Goal: Information Seeking & Learning: Learn about a topic

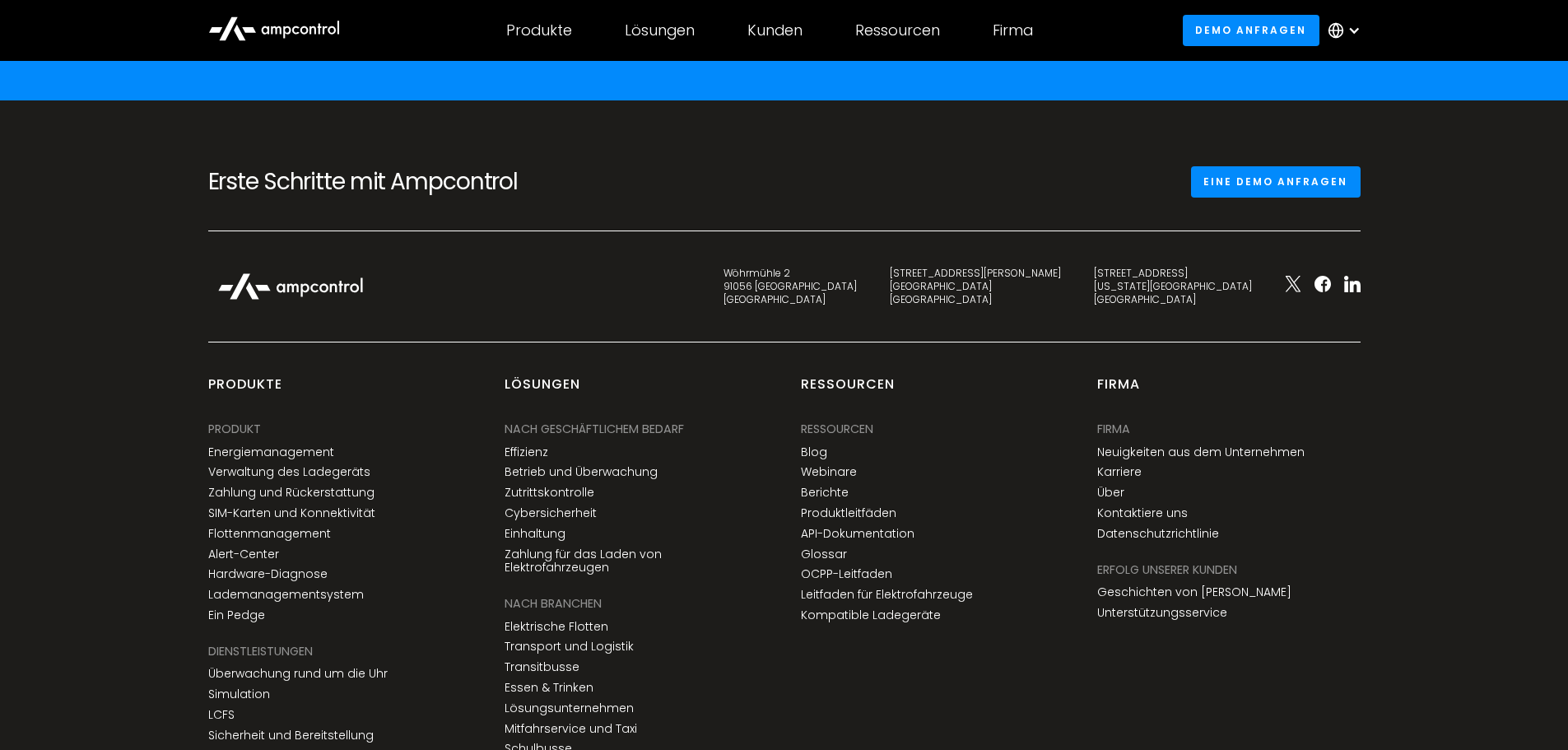
scroll to position [6078, 0]
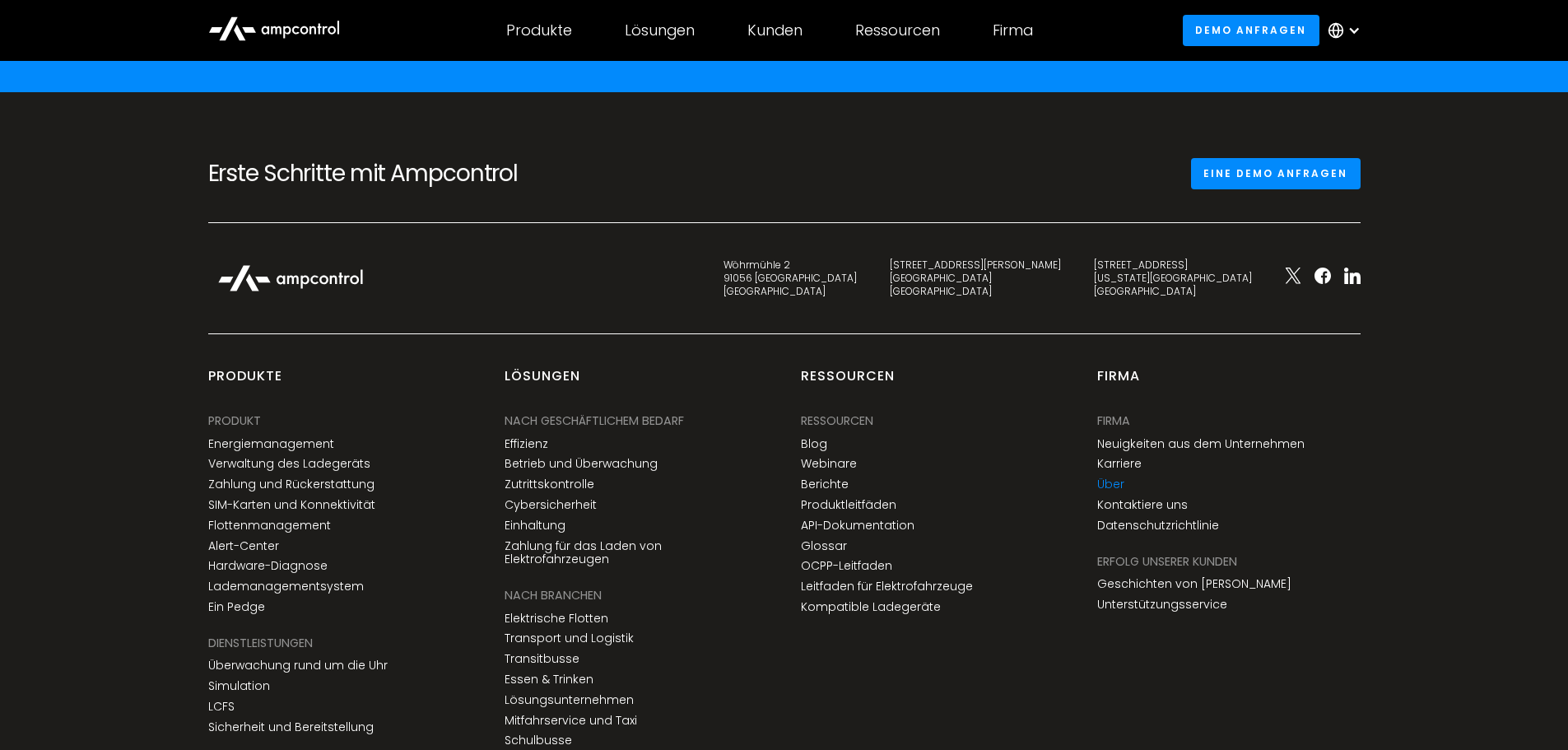
click at [1121, 482] on link "Über" at bounding box center [1111, 484] width 27 height 14
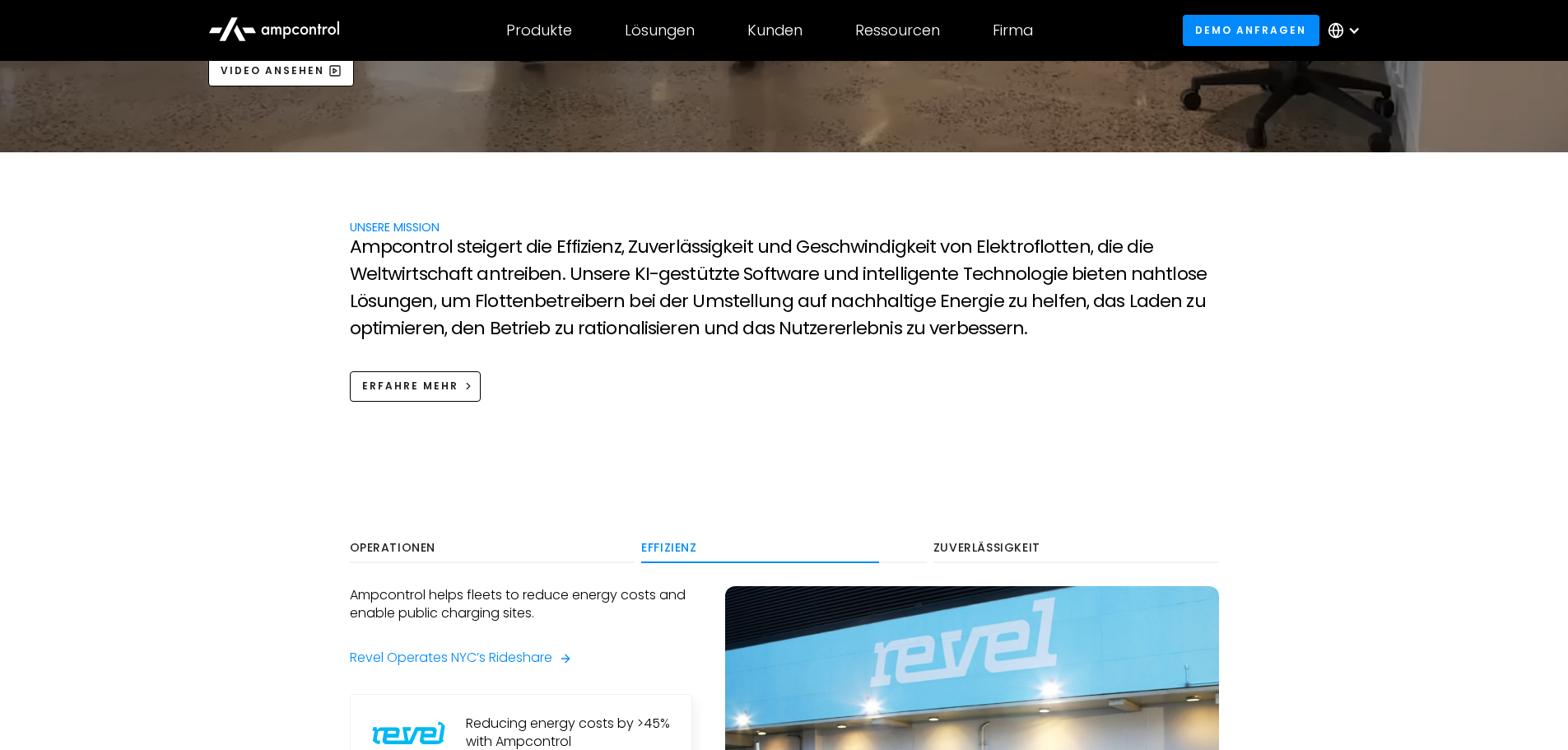
scroll to position [1235, 0]
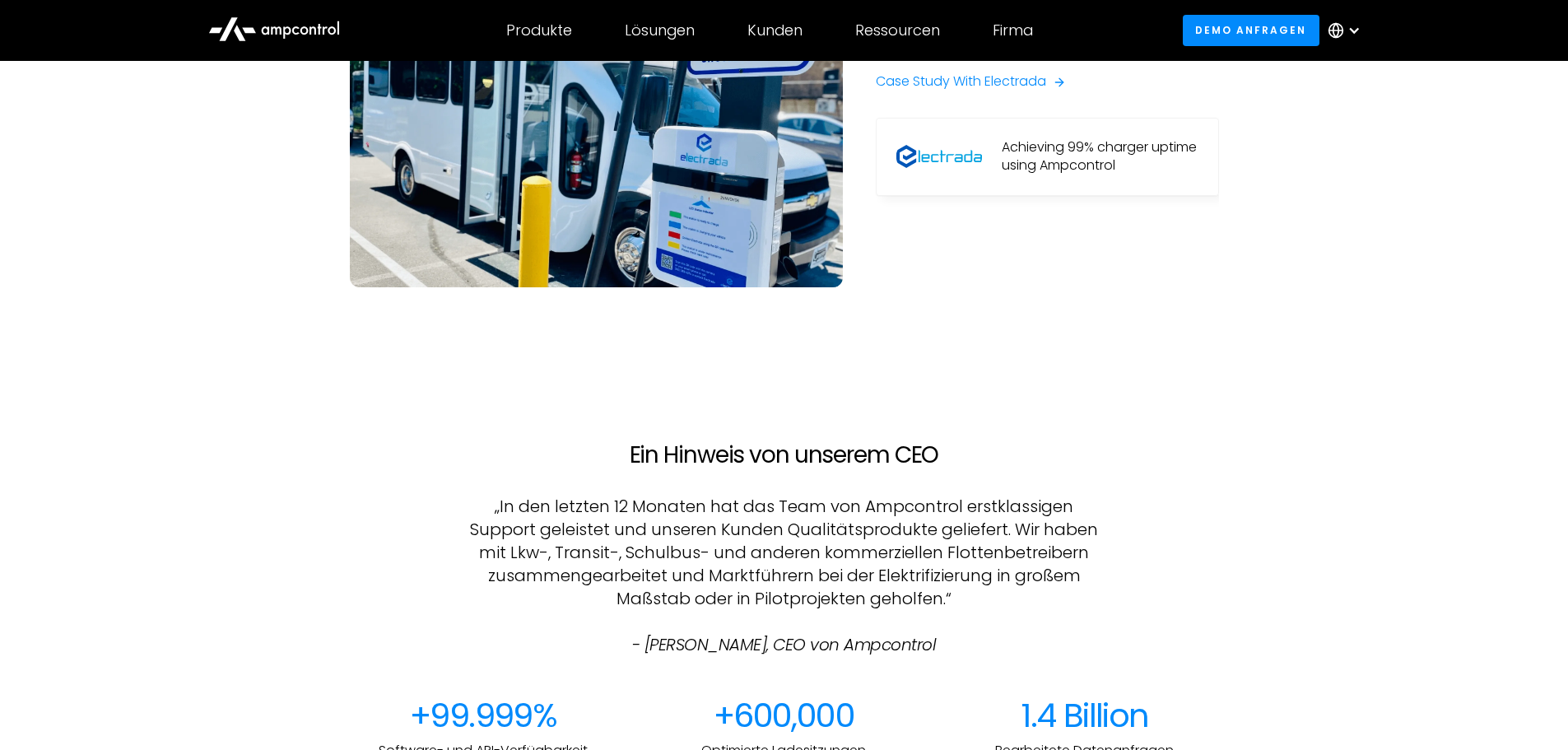
click at [635, 451] on h2 "Ein Hinweis von unserem CEO" at bounding box center [784, 455] width 644 height 28
click at [576, 449] on h2 "Ein Hinweis von unserem CEO" at bounding box center [784, 455] width 644 height 28
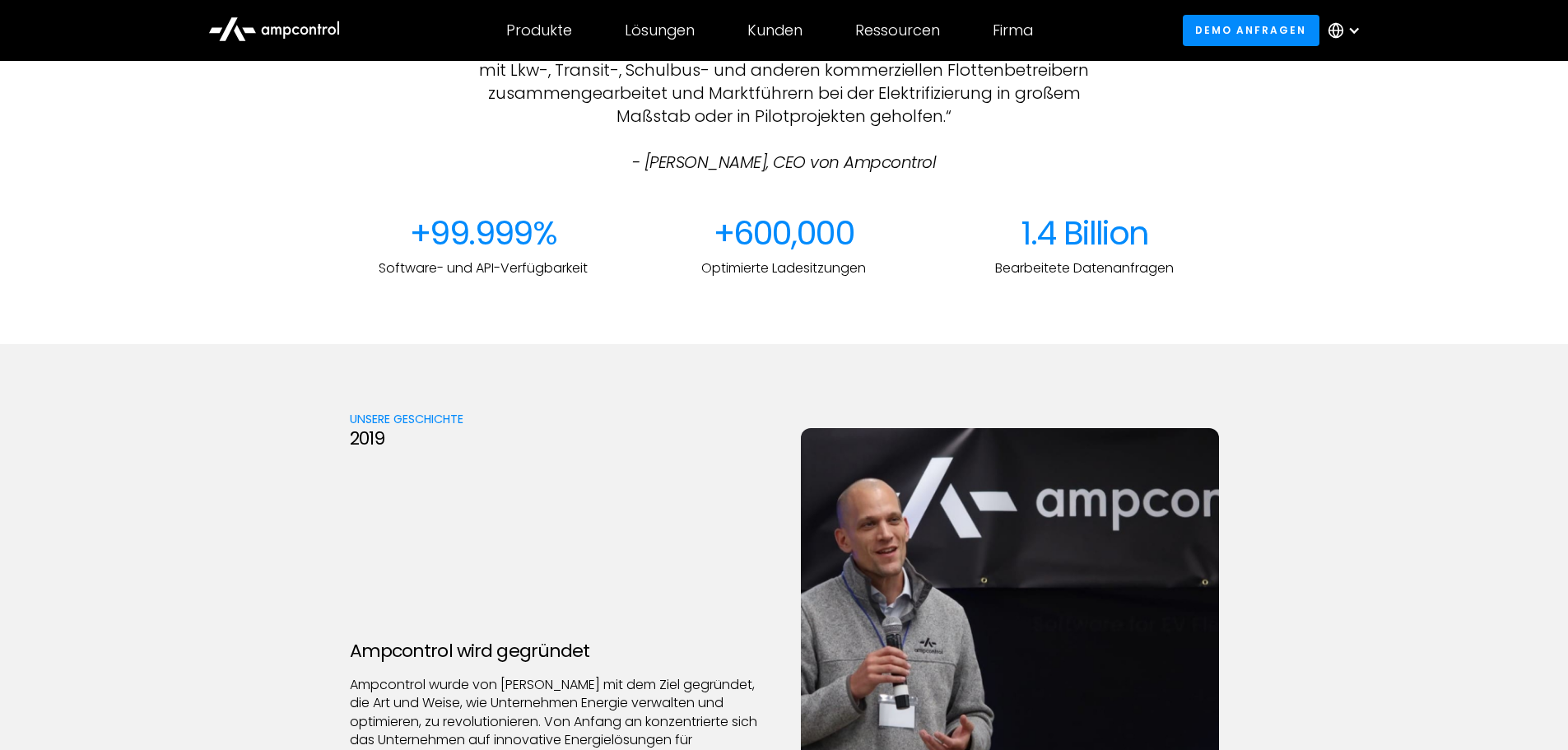
scroll to position [1893, 0]
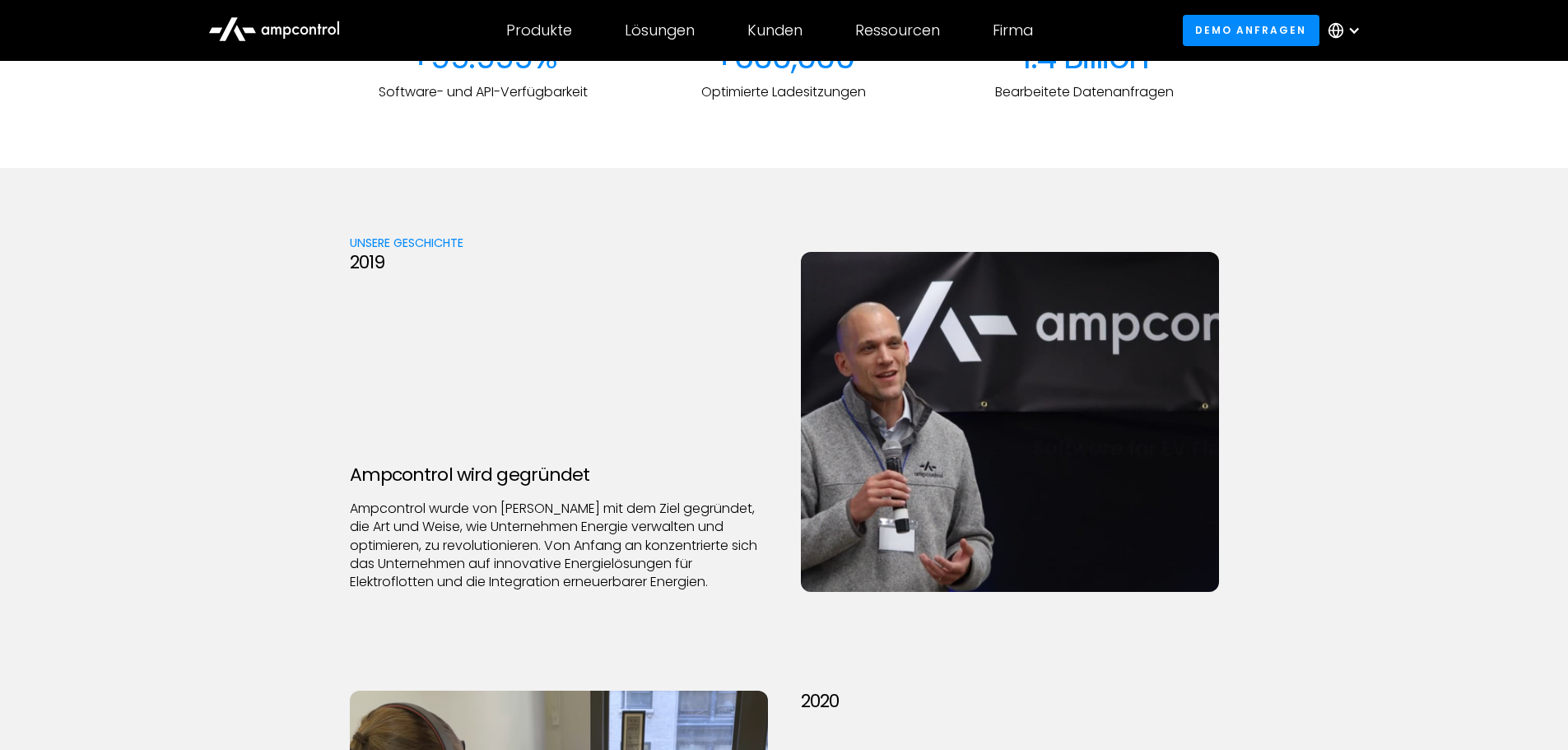
click at [381, 509] on p "Ampcontrol wurde von [PERSON_NAME] mit dem Ziel gegründet, die Art und Weise, w…" at bounding box center [559, 545] width 418 height 92
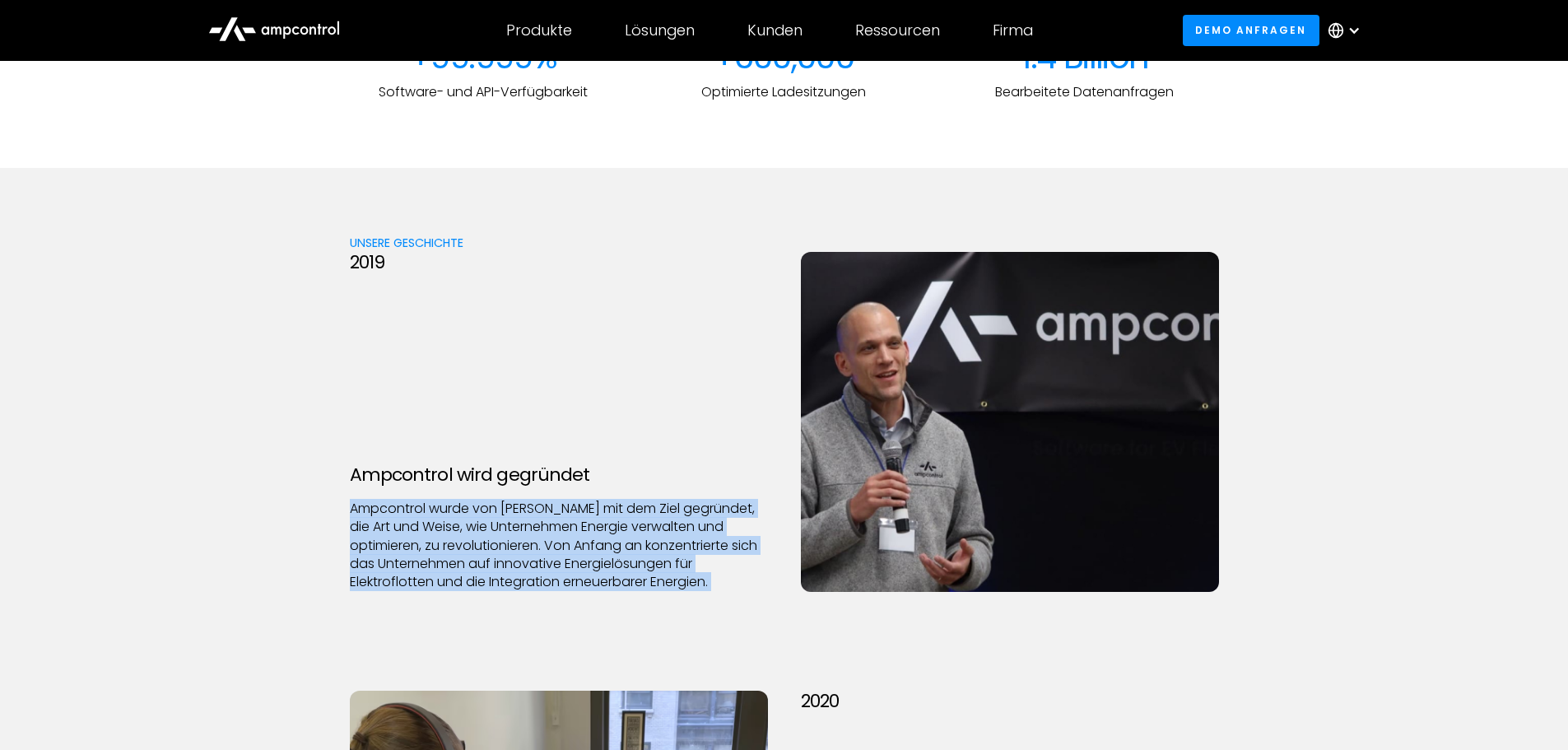
click at [381, 509] on p "Ampcontrol wurde von [PERSON_NAME] mit dem Ziel gegründet, die Art und Weise, w…" at bounding box center [559, 545] width 418 height 92
drag, startPoint x: 381, startPoint y: 509, endPoint x: 576, endPoint y: 572, distance: 204.9
click at [576, 572] on p "Ampcontrol wurde von [PERSON_NAME] mit dem Ziel gegründet, die Art und Weise, w…" at bounding box center [559, 545] width 418 height 92
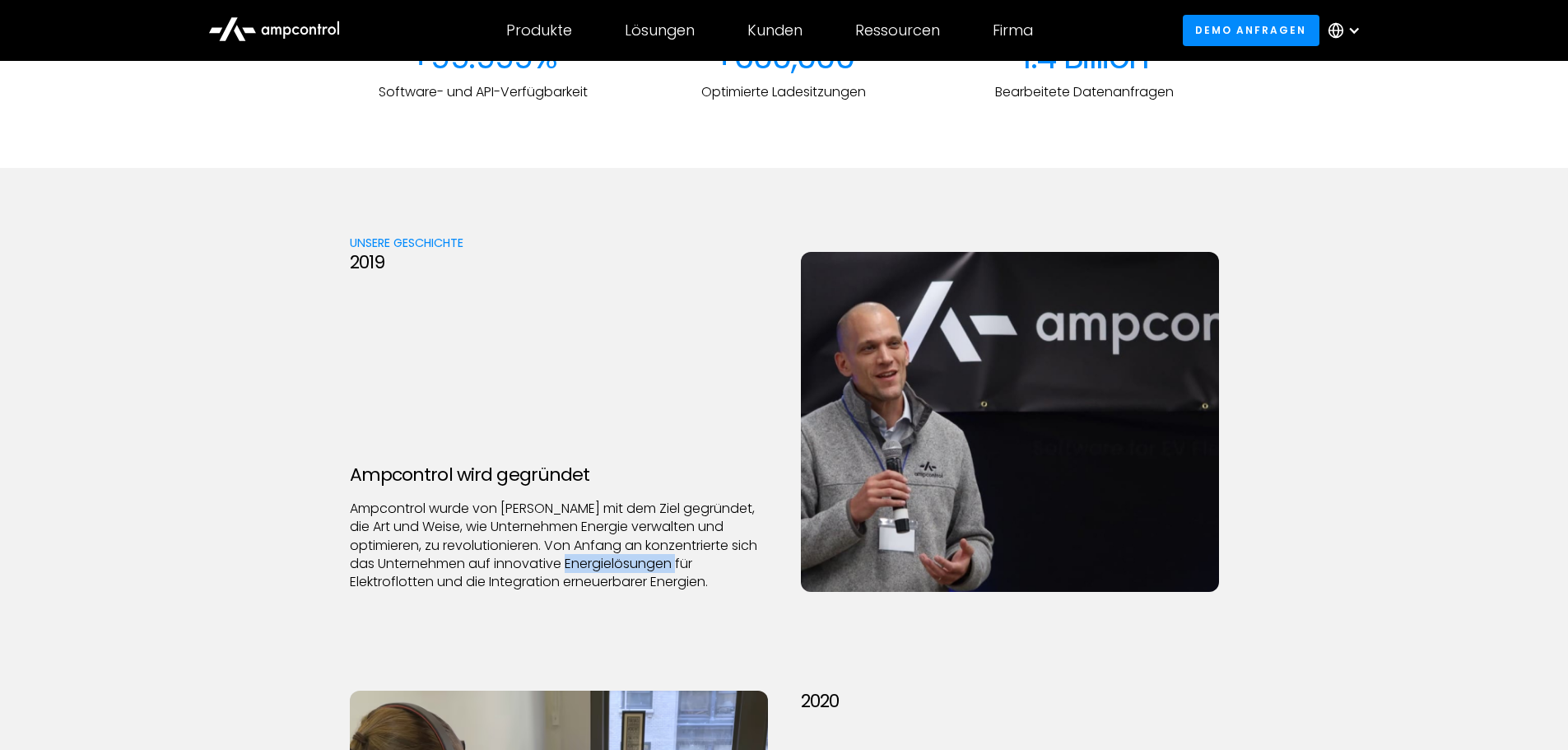
click at [576, 572] on p "Ampcontrol wurde von [PERSON_NAME] mit dem Ziel gegründet, die Art und Weise, w…" at bounding box center [559, 545] width 418 height 92
click at [521, 526] on p "Ampcontrol wurde von [PERSON_NAME] mit dem Ziel gegründet, die Art und Weise, w…" at bounding box center [559, 545] width 418 height 92
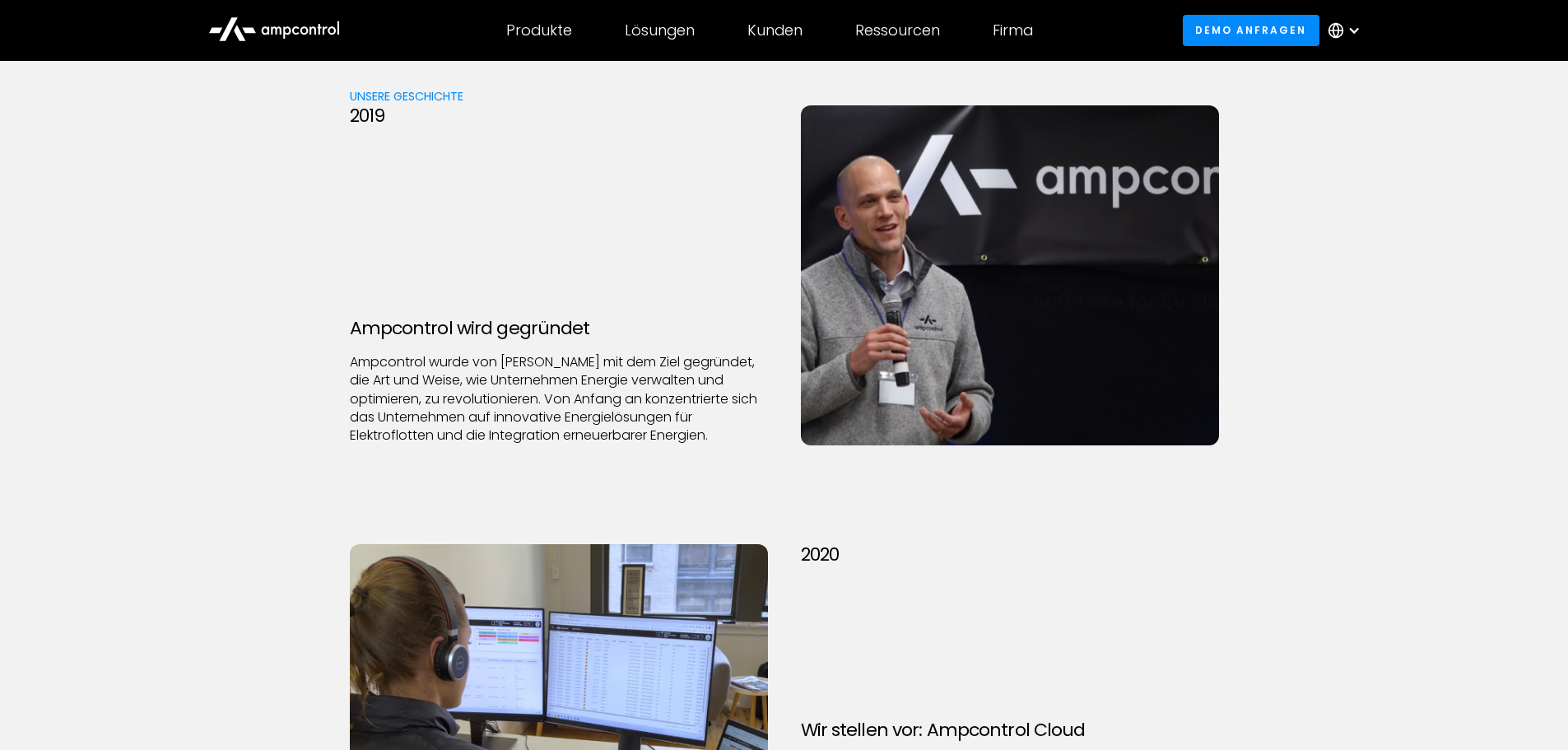
scroll to position [2222, 0]
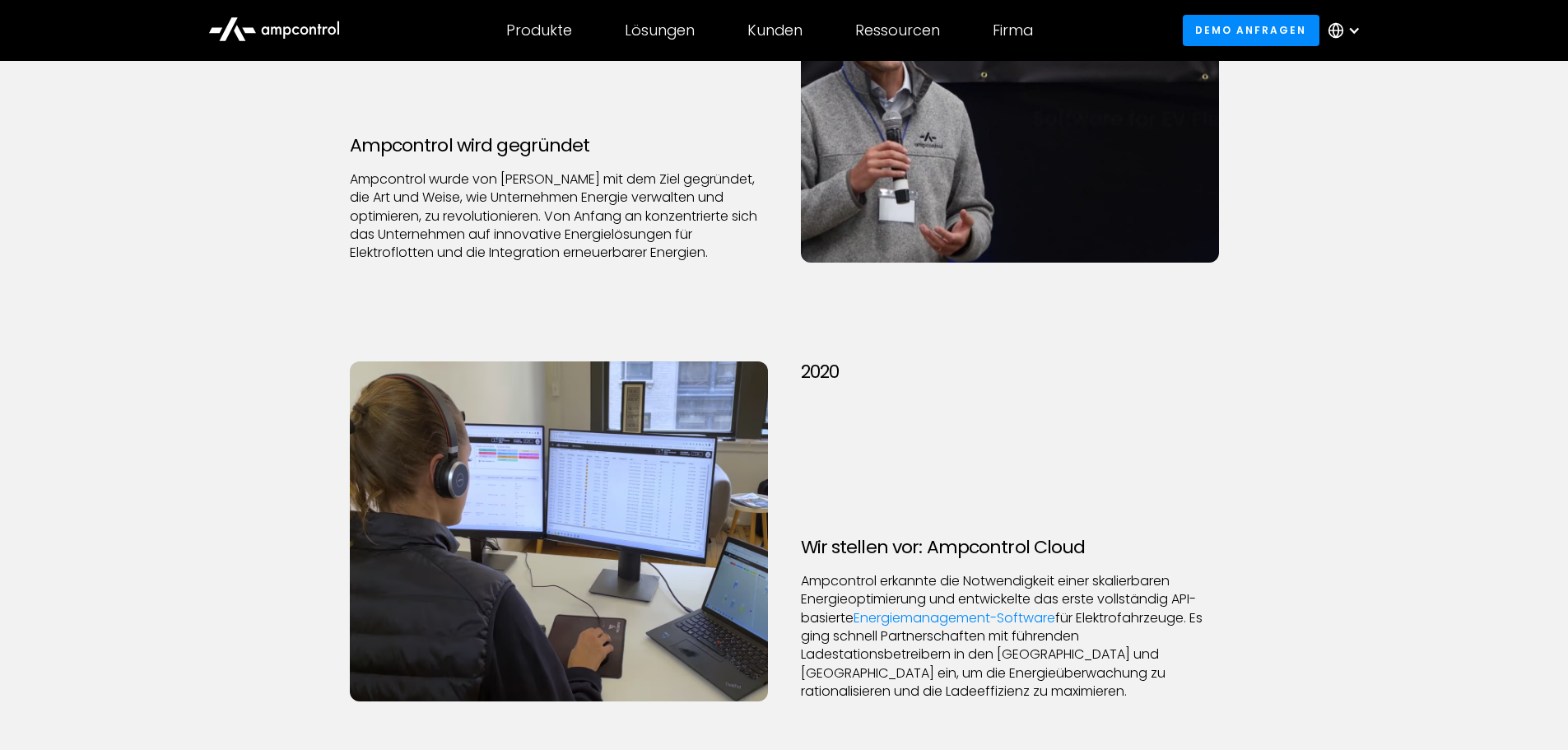
click at [822, 550] on h3 "Wir stellen vor: Ampcontrol Cloud" at bounding box center [1010, 547] width 418 height 21
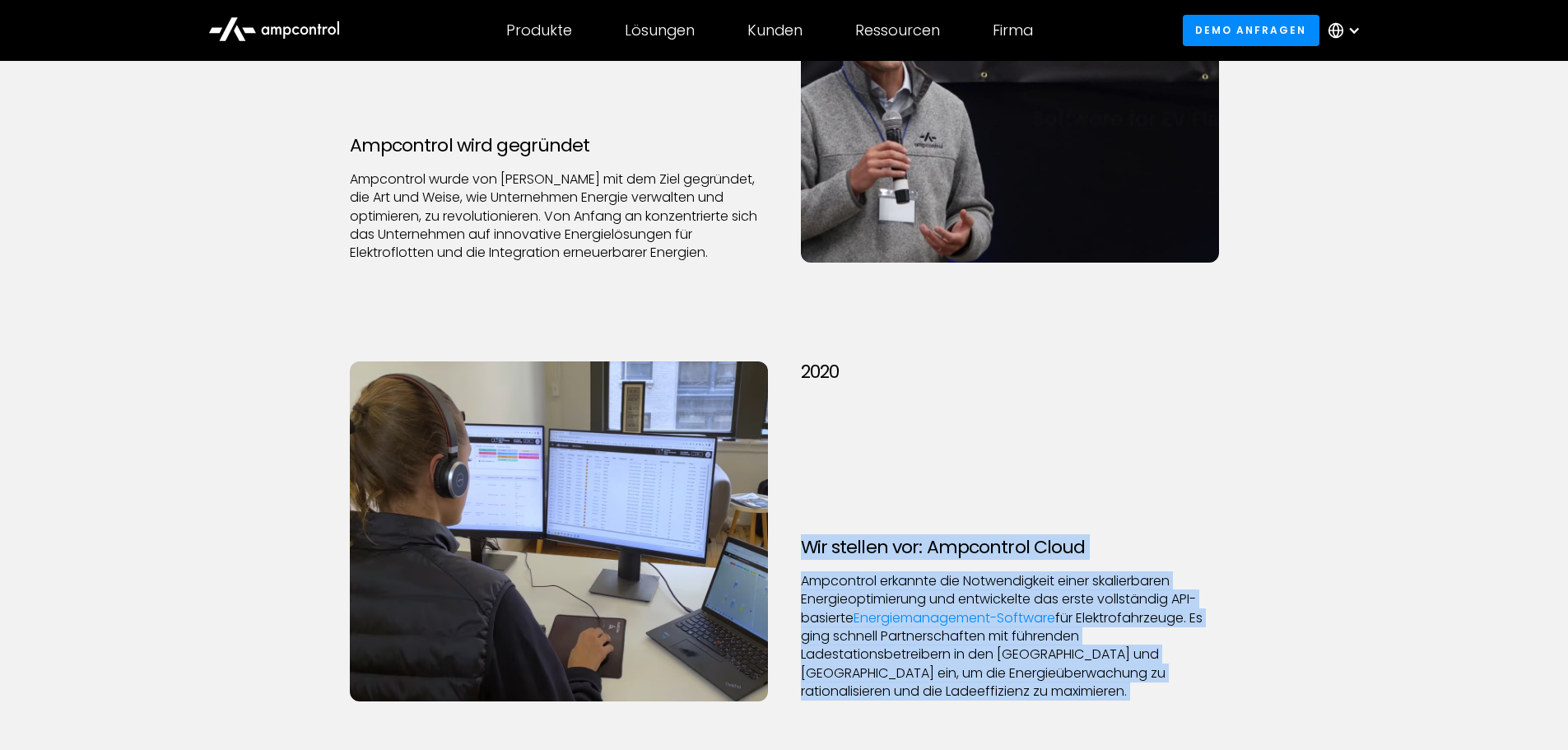
drag, startPoint x: 822, startPoint y: 550, endPoint x: 827, endPoint y: 663, distance: 113.1
click at [827, 663] on div "Wir stellen vor: Ampcontrol Cloud Ampcontrol erkannte die Notwendigkeit einer s…" at bounding box center [1010, 619] width 418 height 164
click at [827, 663] on p "Ampcontrol erkannte die Notwendigkeit einer skalierbaren Energieoptimierung und…" at bounding box center [1010, 637] width 418 height 129
click at [806, 543] on h3 "Wir stellen vor: Ampcontrol Cloud" at bounding box center [1010, 547] width 418 height 21
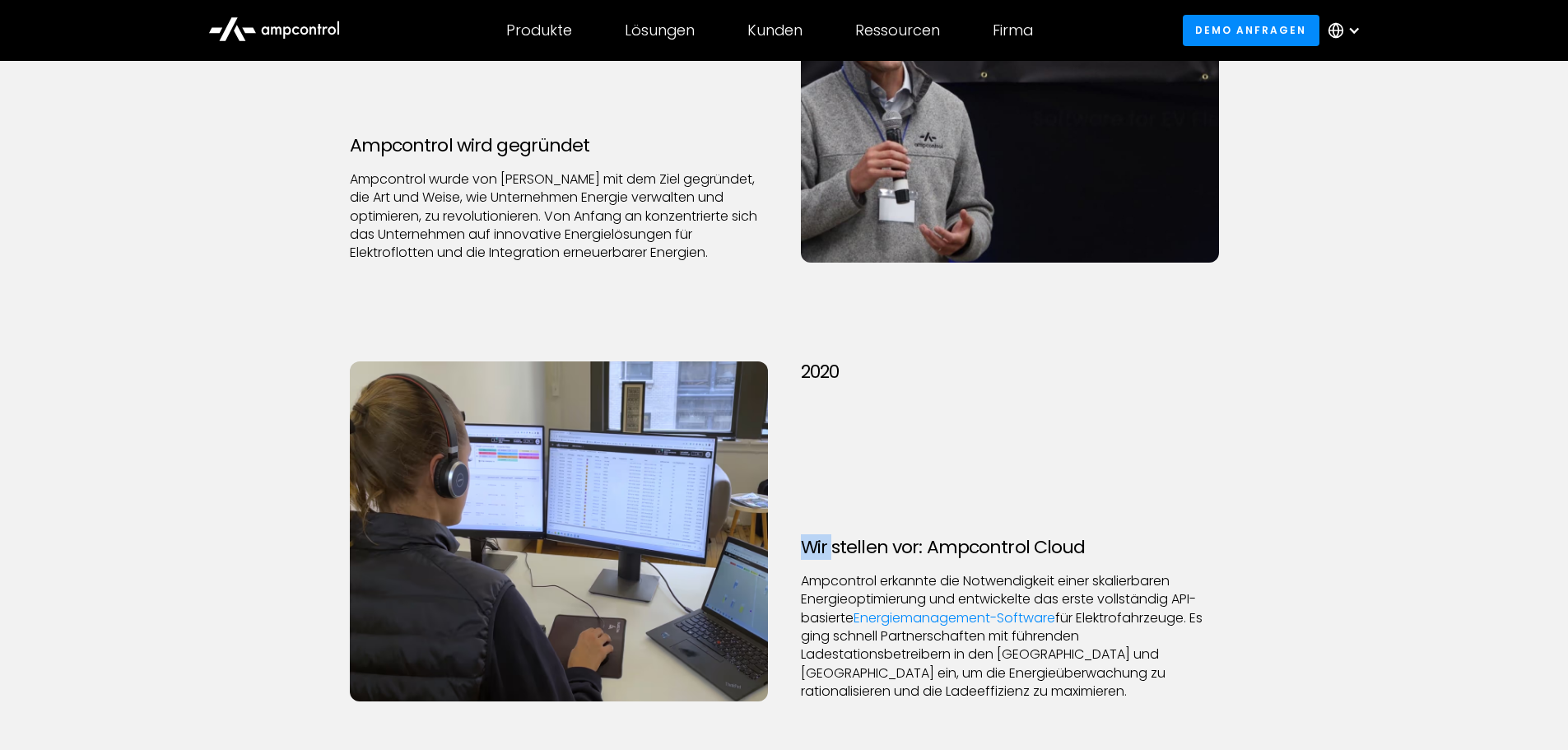
click at [806, 543] on h3 "Wir stellen vor: Ampcontrol Cloud" at bounding box center [1010, 547] width 418 height 21
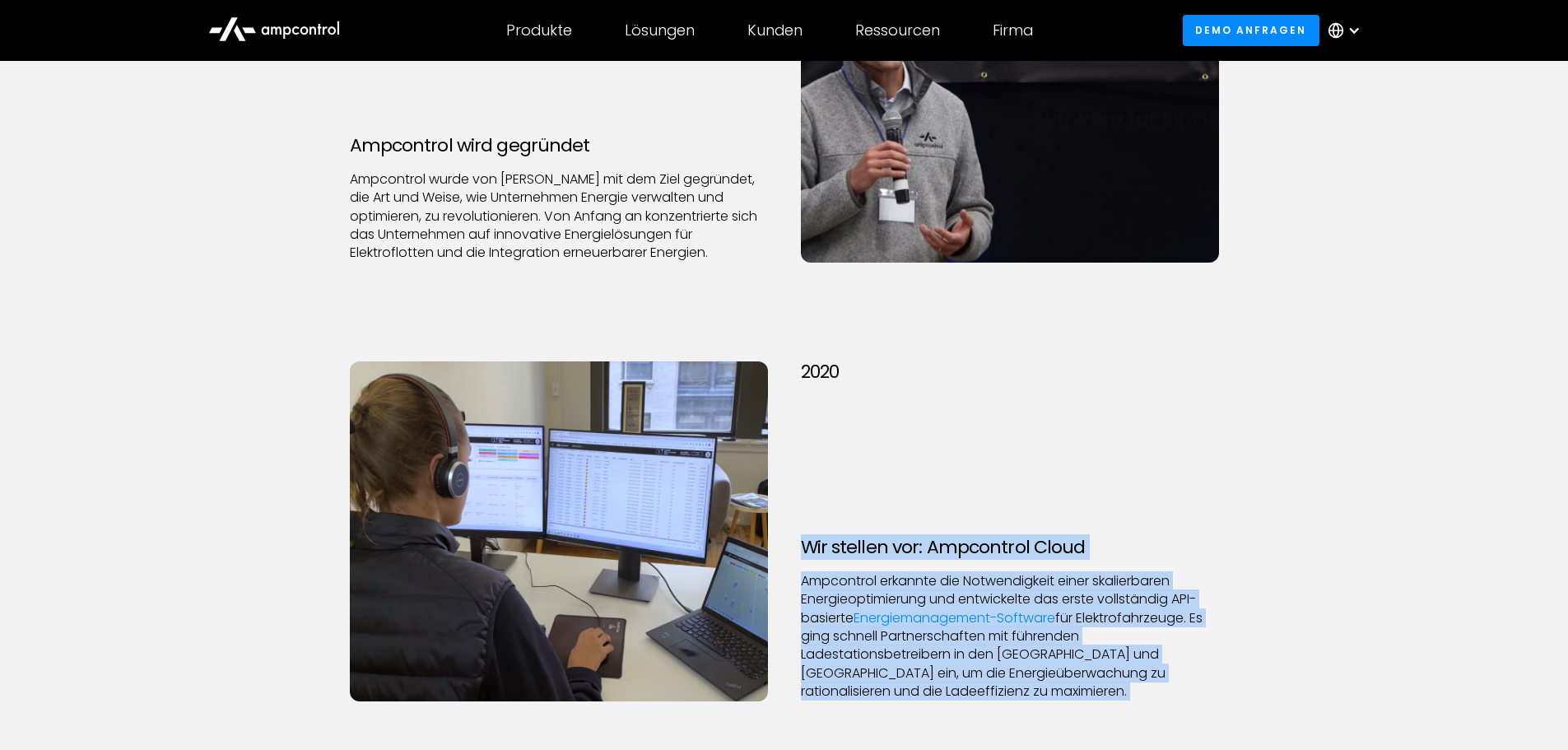
drag, startPoint x: 806, startPoint y: 543, endPoint x: 811, endPoint y: 654, distance: 111.1
click at [811, 654] on div "Wir stellen vor: Ampcontrol Cloud Ampcontrol erkannte die Notwendigkeit einer s…" at bounding box center [1010, 619] width 418 height 164
click at [785, 567] on div "2020 Wir stellen vor: Ampcontrol Cloud Ampcontrol erkannte die Notwendigkeit ei…" at bounding box center [1010, 530] width 451 height 340
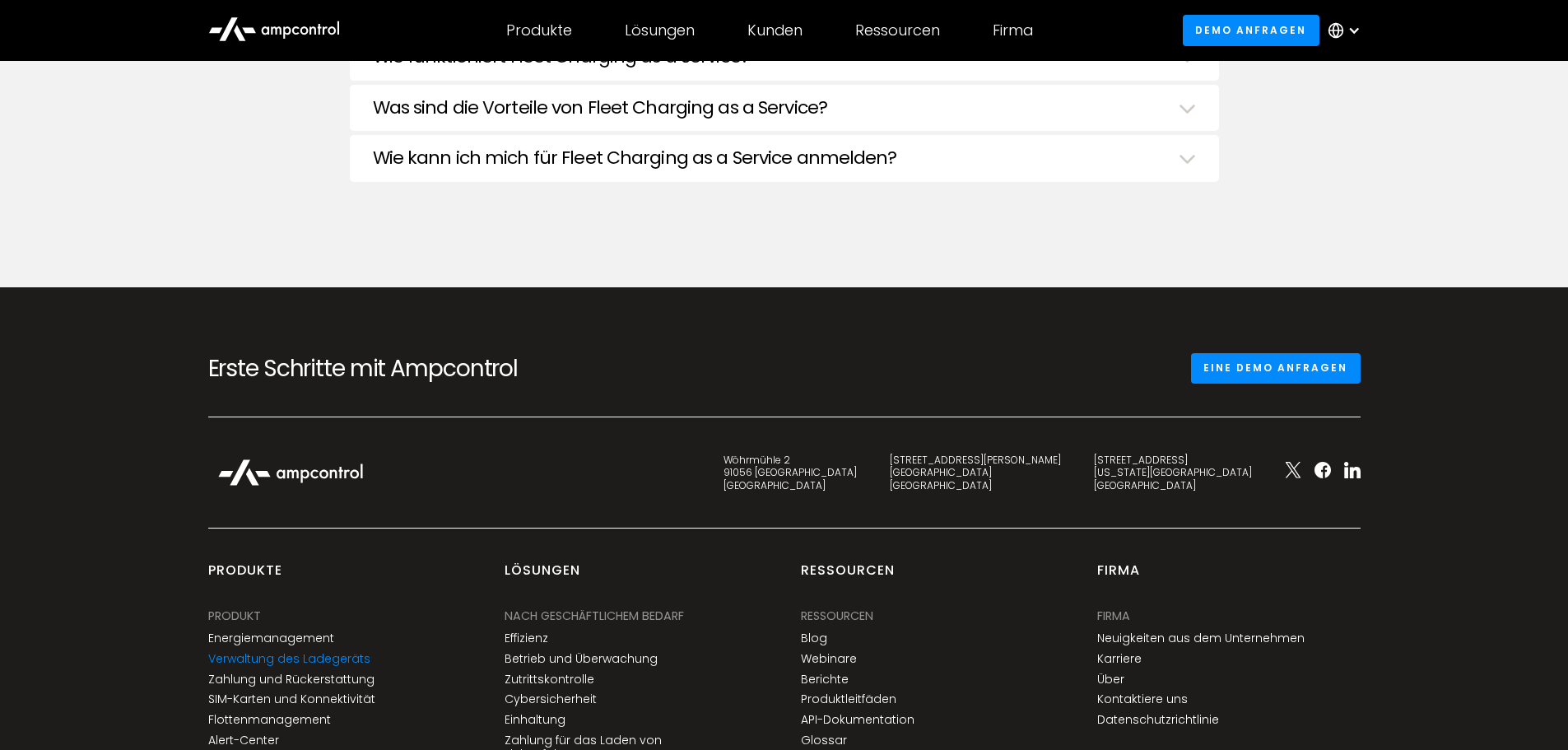
scroll to position [6089, 0]
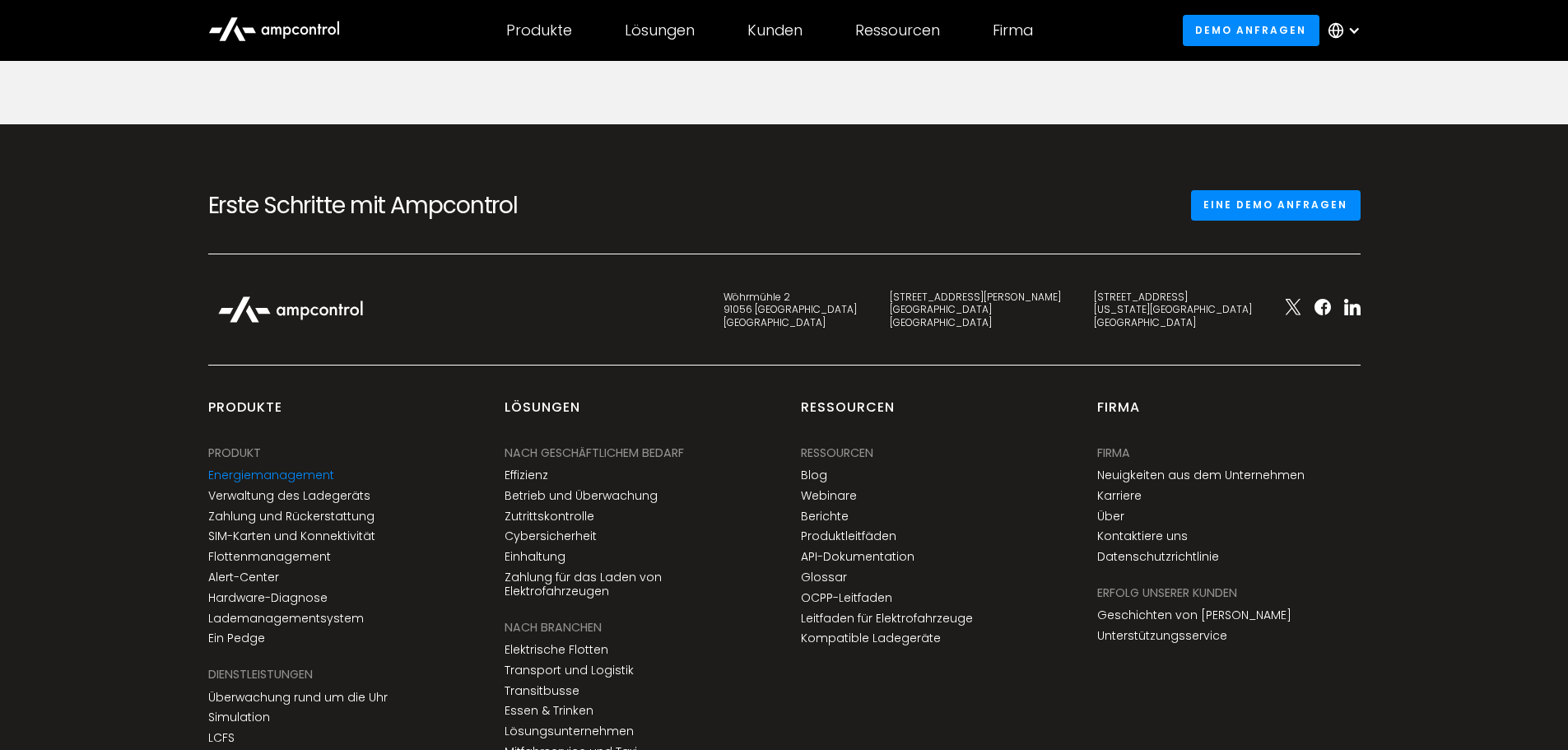
click at [251, 468] on link "Energiemanagement" at bounding box center [271, 475] width 126 height 14
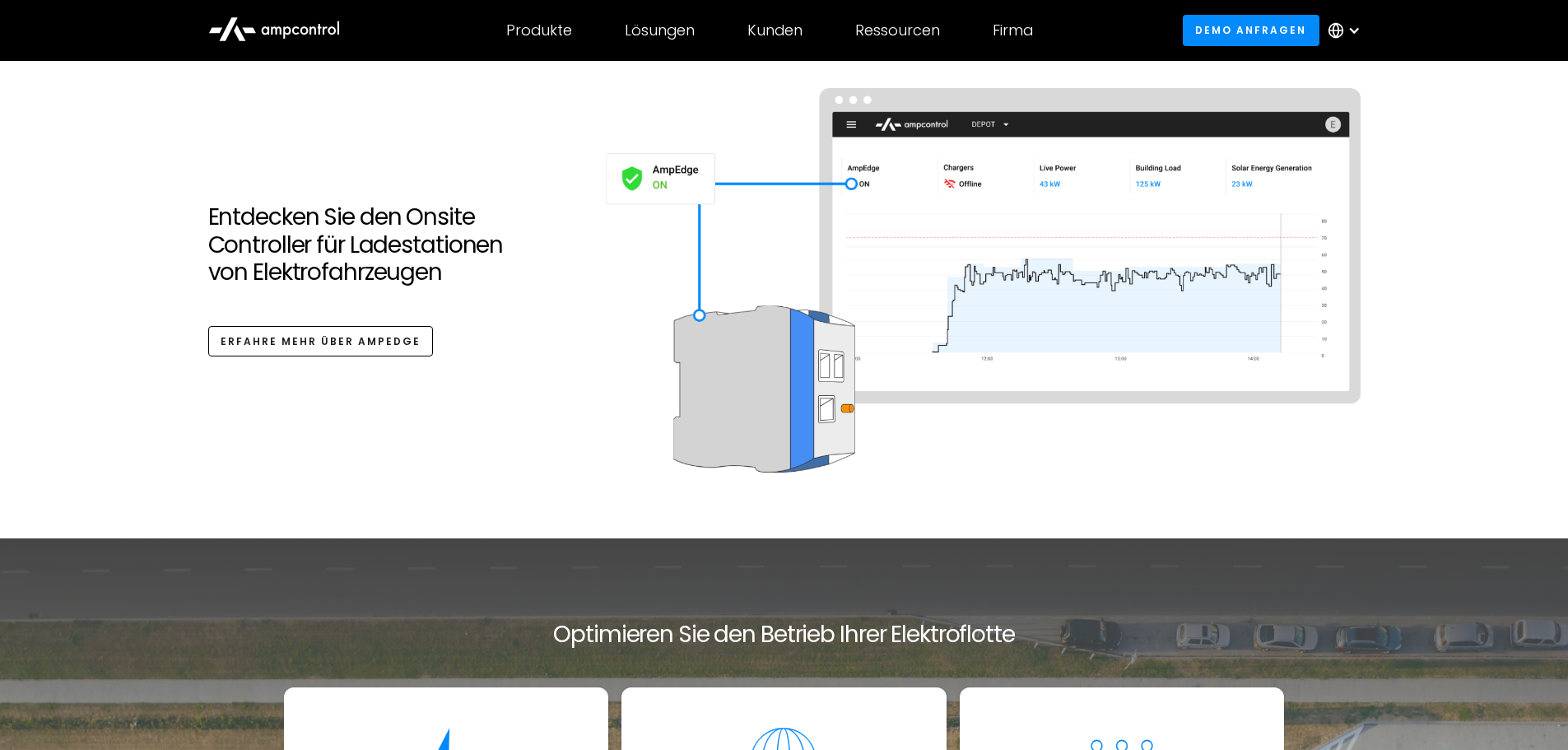
scroll to position [5760, 0]
